Goal: Information Seeking & Learning: Learn about a topic

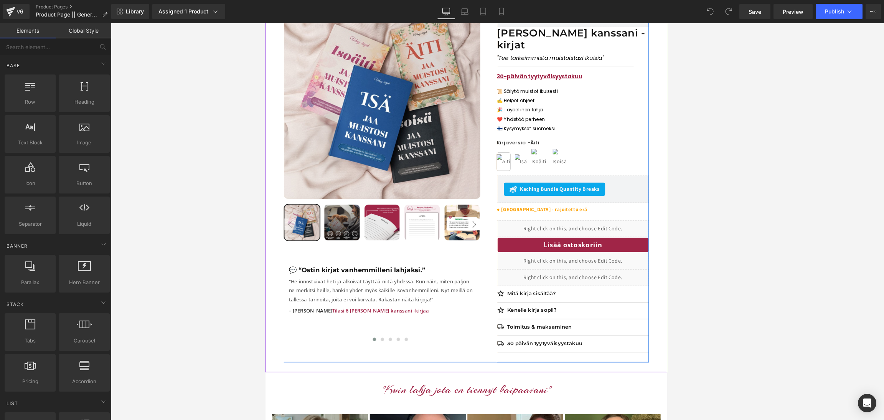
scroll to position [130, 0]
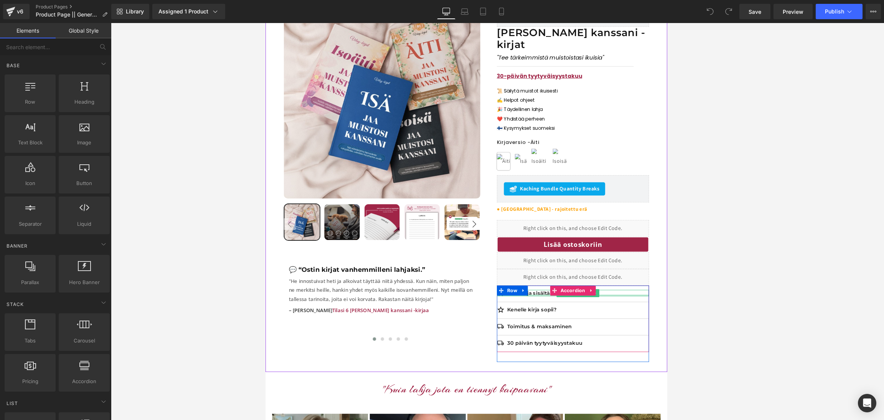
click at [512, 337] on div at bounding box center [621, 338] width 176 height 2
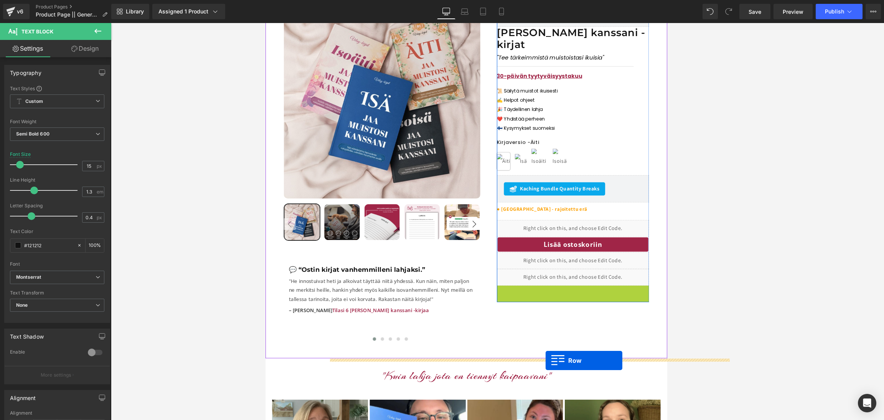
drag, startPoint x: 537, startPoint y: 317, endPoint x: 589, endPoint y: 413, distance: 109.5
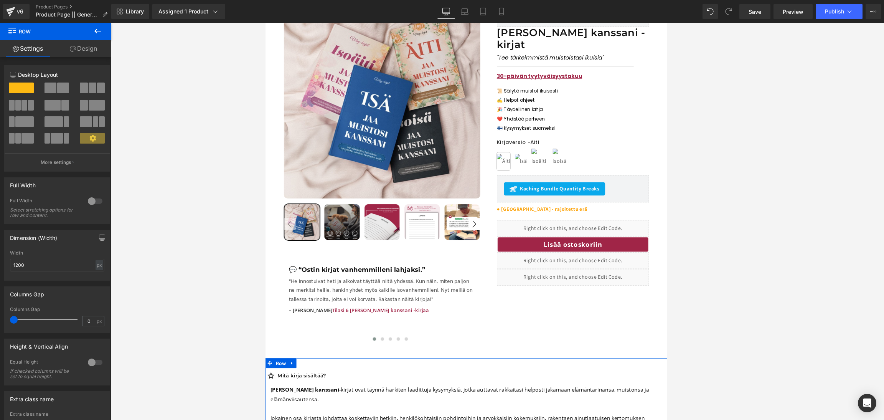
scroll to position [251, 0]
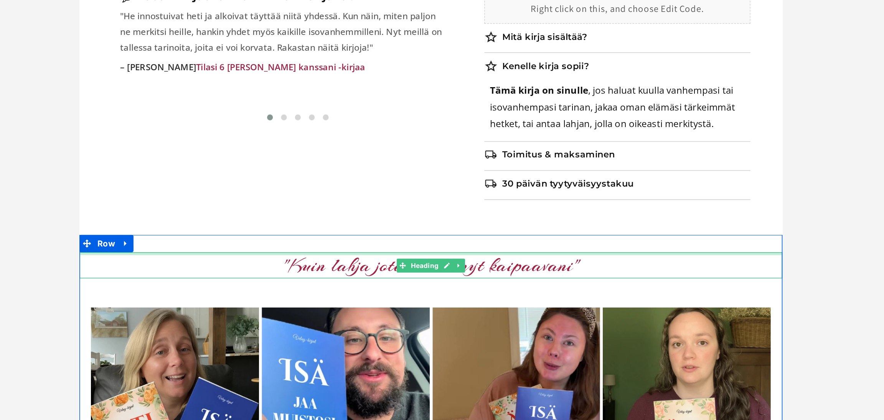
scroll to position [0, 0]
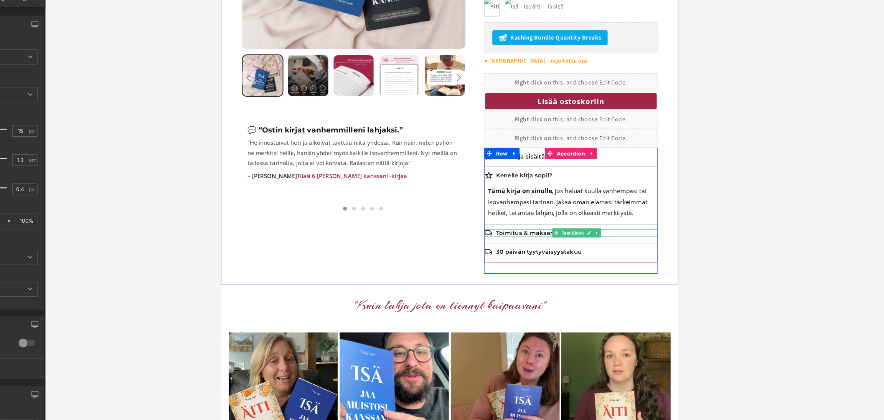
click at [492, 233] on div "Toimitus & maksaminen" at bounding box center [576, 237] width 176 height 8
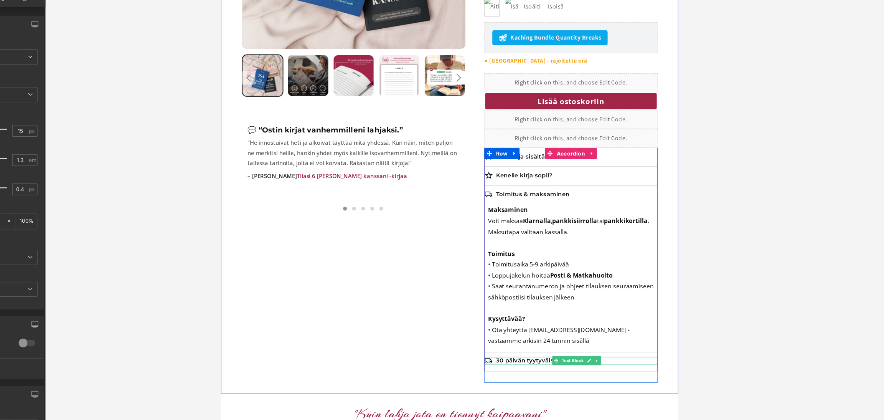
click at [494, 363] on div "30 päivän tyytyväisyystakuu" at bounding box center [576, 367] width 176 height 8
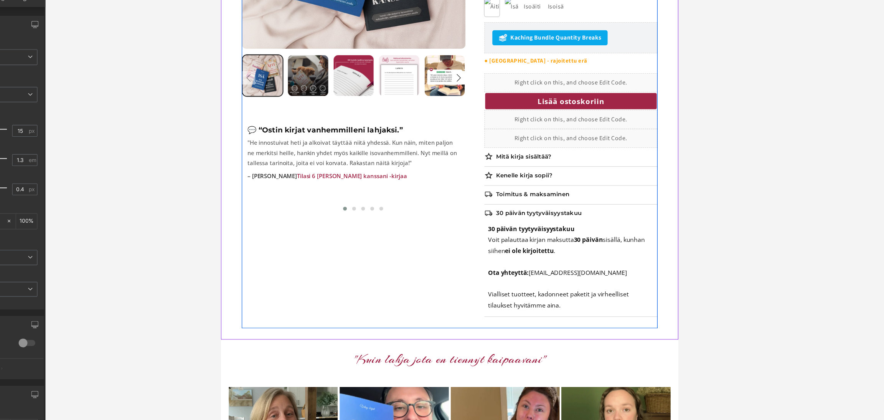
click at [464, 222] on div "Sale Off 38 % (P) Image" at bounding box center [453, 76] width 422 height 513
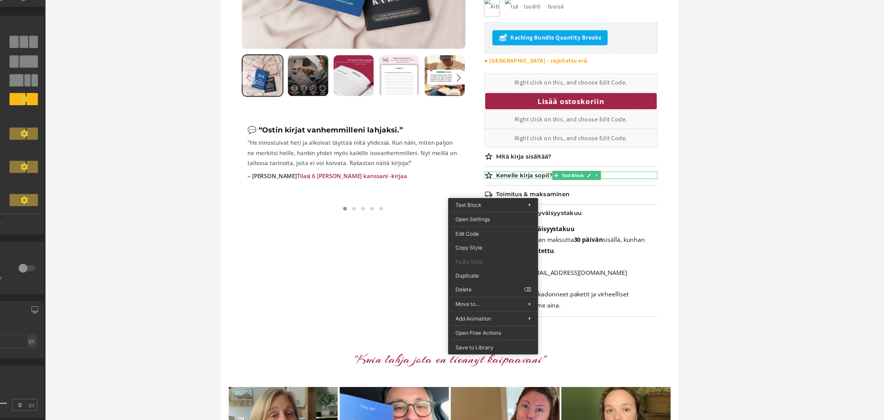
click at [512, 209] on div at bounding box center [497, 221] width 773 height 397
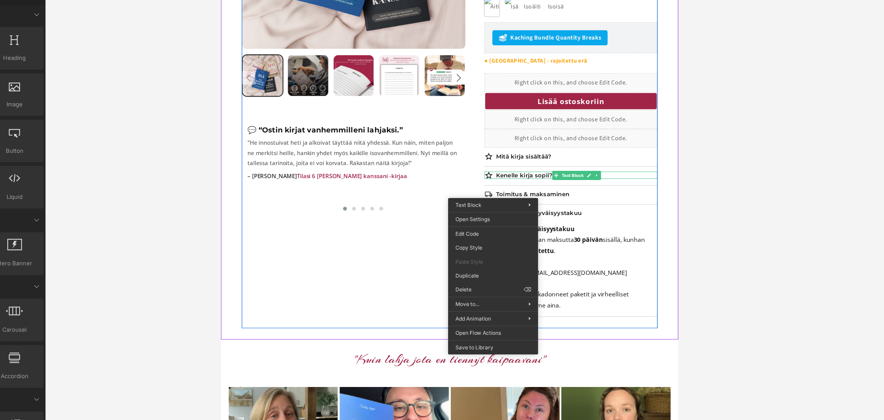
click at [334, 272] on div "Sale Off 38 % (P) Image" at bounding box center [453, 76] width 422 height 513
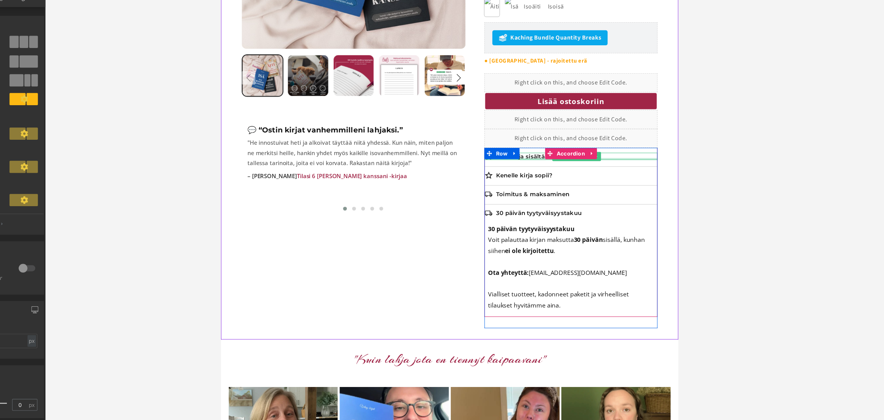
click at [512, 161] on div at bounding box center [576, 162] width 176 height 2
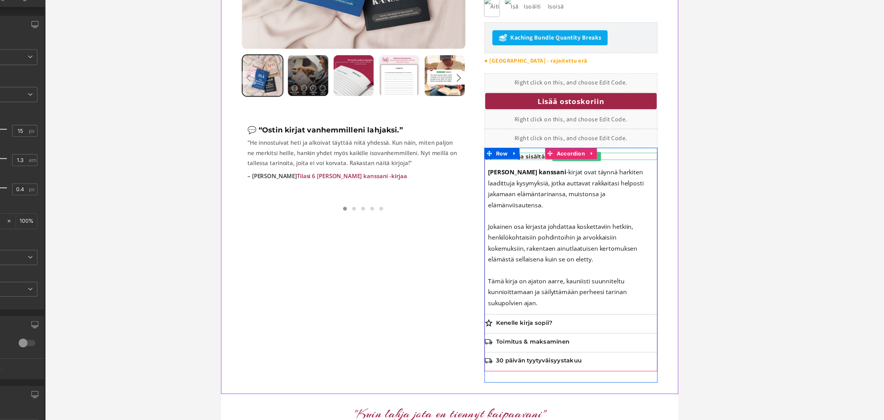
click at [512, 156] on p "Mitä kirja sisältää?" at bounding box center [582, 160] width 164 height 8
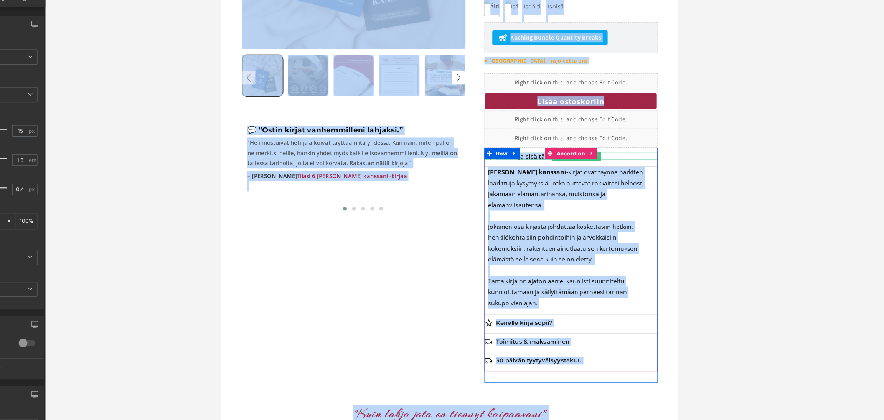
click at [512, 156] on p "Mitä kirja sisältää?" at bounding box center [582, 160] width 164 height 8
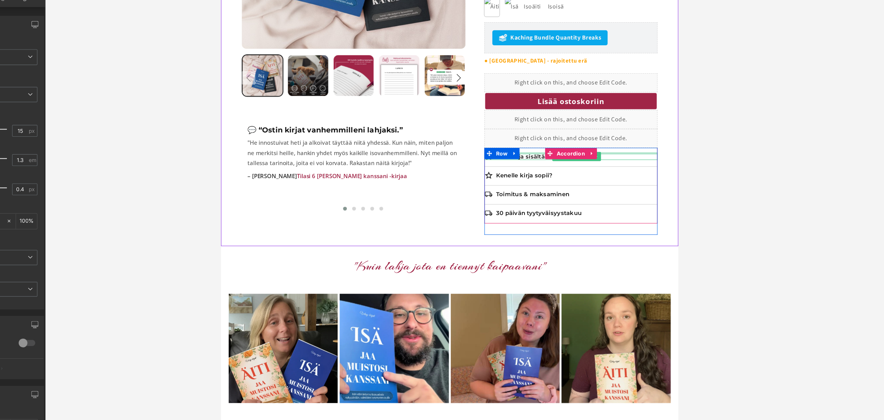
click at [512, 156] on div at bounding box center [576, 157] width 176 height 2
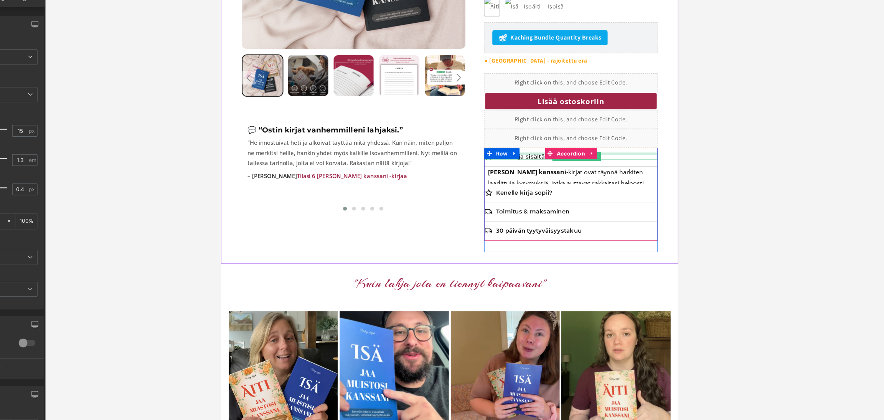
click at [512, 156] on div at bounding box center [576, 157] width 176 height 2
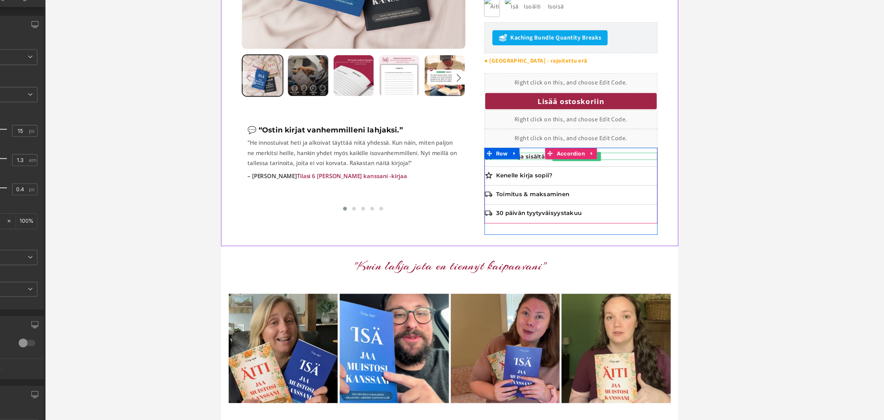
click at [512, 156] on p "Mitä kirja sisältää?" at bounding box center [582, 160] width 164 height 8
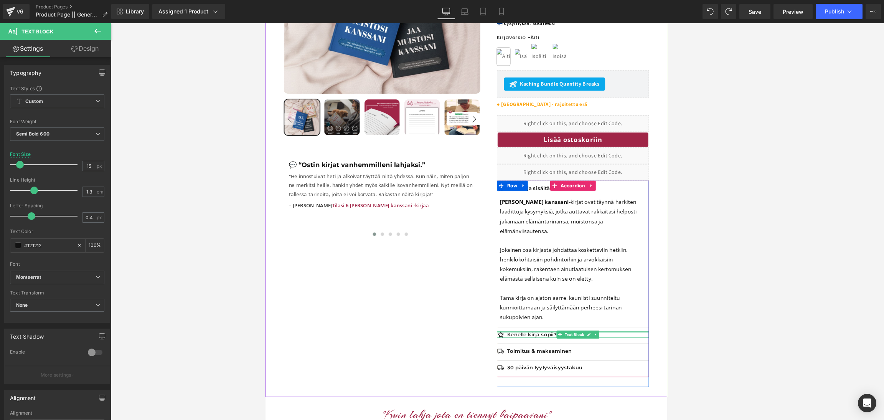
click at [512, 379] on div "Kenelle kirja sopii? Text Block" at bounding box center [621, 383] width 176 height 8
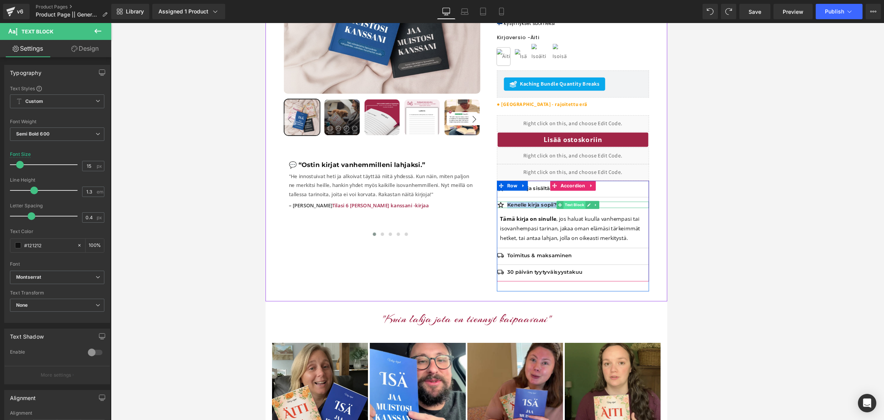
drag, startPoint x: 546, startPoint y: 219, endPoint x: 626, endPoint y: 221, distance: 80.6
click at [512, 229] on div "Kenelle kirja sopii? Text Block" at bounding box center [621, 233] width 176 height 8
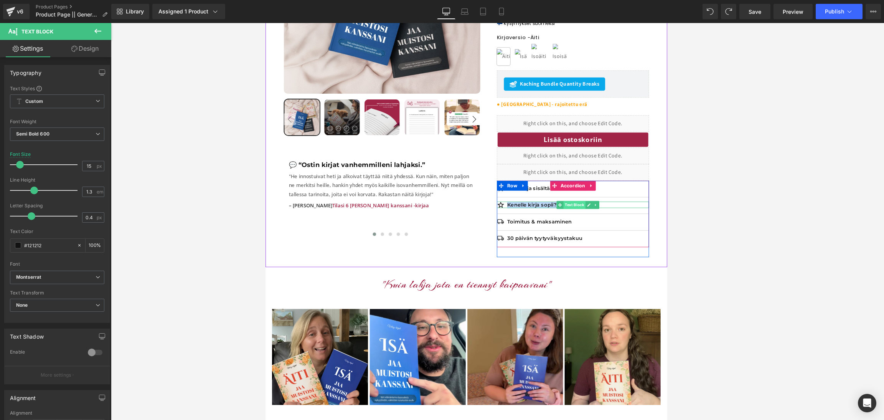
copy div "Kenelle kirja sopii? Text Block"
drag, startPoint x: 546, startPoint y: 239, endPoint x: 568, endPoint y: 239, distance: 22.6
click at [512, 249] on p "Toimitus & maksaminen" at bounding box center [626, 253] width 164 height 8
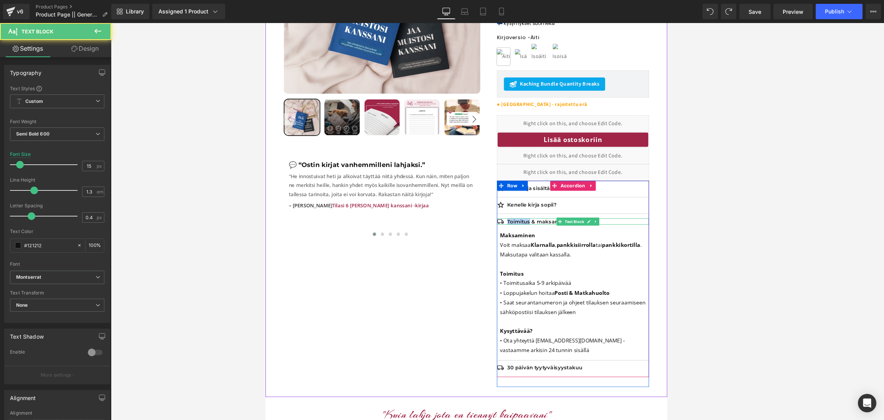
click at [512, 249] on p "Toimitus & maksaminen" at bounding box center [626, 253] width 164 height 8
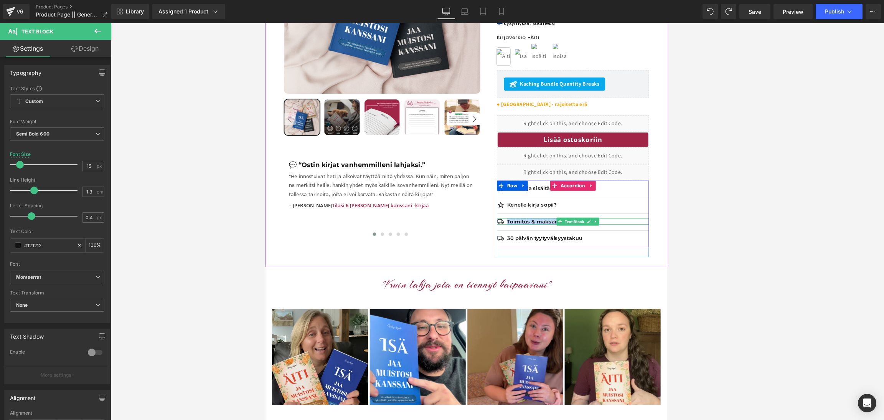
copy div "Toimitus & maksaminen Text Block Maksaminen [PERSON_NAME] maksaa Klarnalla , pa…"
drag, startPoint x: 545, startPoint y: 256, endPoint x: 588, endPoint y: 249, distance: 43.5
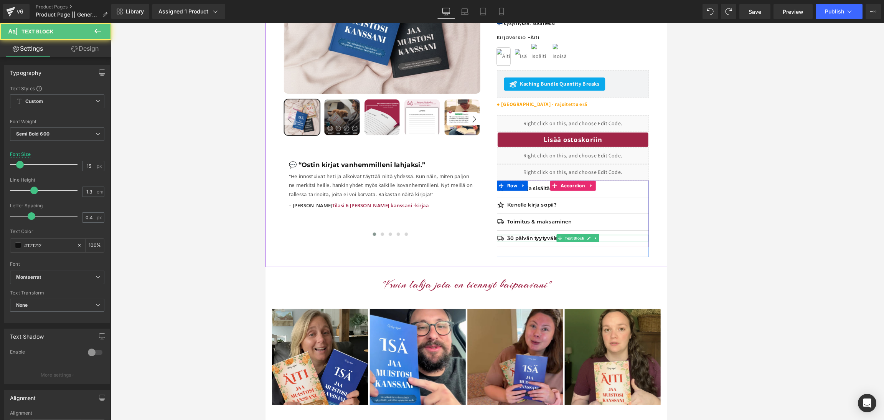
click at [512, 268] on p "30 päivän tyytyväisyystakuu" at bounding box center [626, 272] width 164 height 8
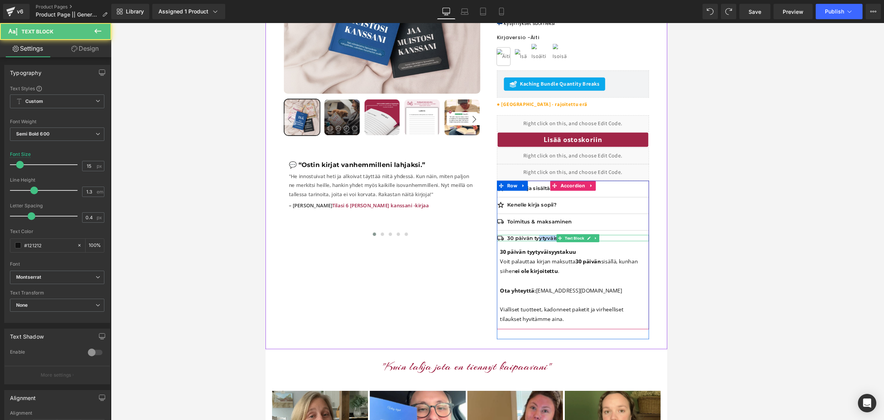
drag, startPoint x: 583, startPoint y: 257, endPoint x: 569, endPoint y: 256, distance: 13.9
click at [512, 268] on div "30 päivän tyytyväisyystakuu Text Block" at bounding box center [621, 272] width 176 height 8
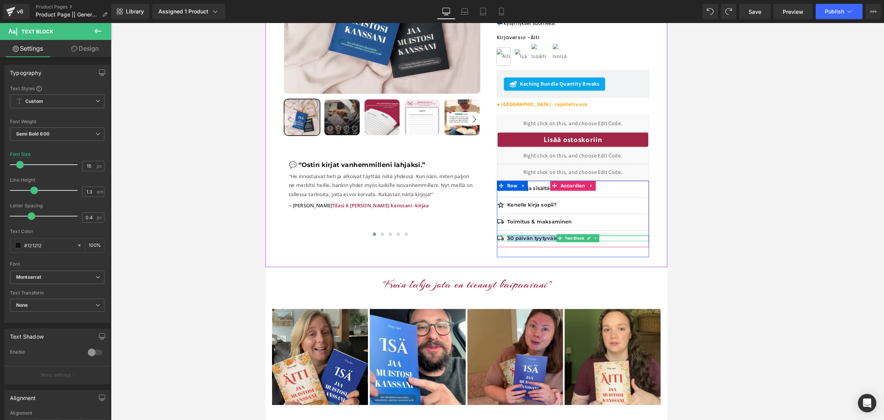
copy div "30 päivän tyytyväisyystakuu Text Block 30 päivän tyytyväisyystakuu [PERSON_NAME…"
click at [512, 210] on p "Mitä kirja sisältää?" at bounding box center [626, 214] width 164 height 8
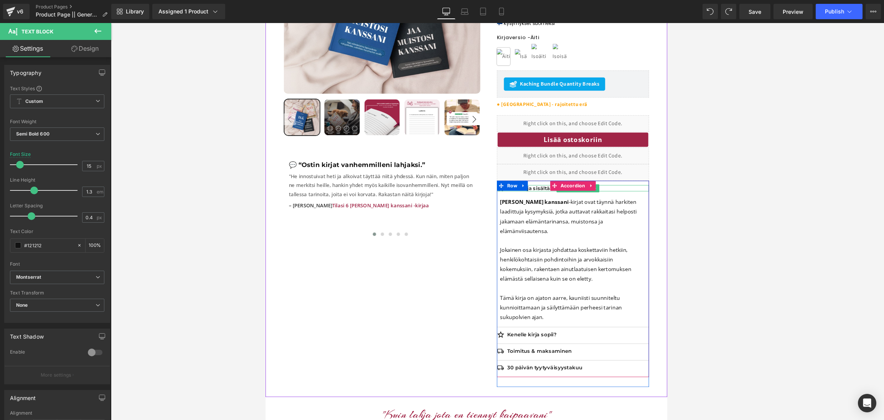
click at [512, 210] on p "Mitä kirja sisältää?" at bounding box center [626, 214] width 164 height 8
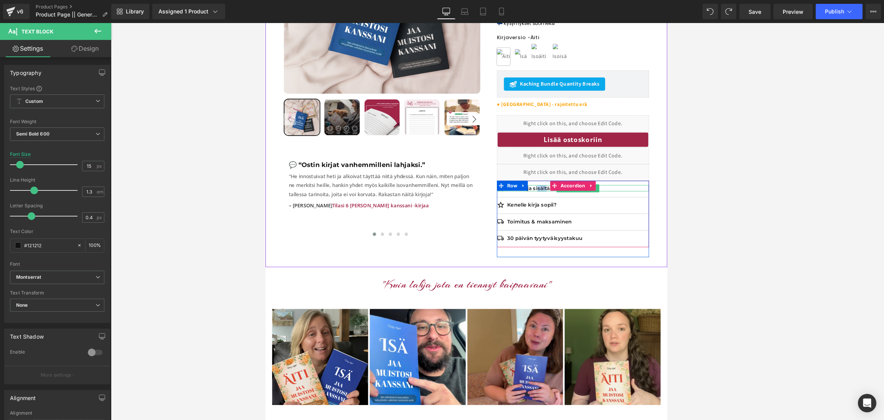
drag, startPoint x: 580, startPoint y: 200, endPoint x: 592, endPoint y: 200, distance: 11.9
click at [512, 210] on p "Mitä kirja sisältää?" at bounding box center [626, 214] width 164 height 8
